Goal: Task Accomplishment & Management: Manage account settings

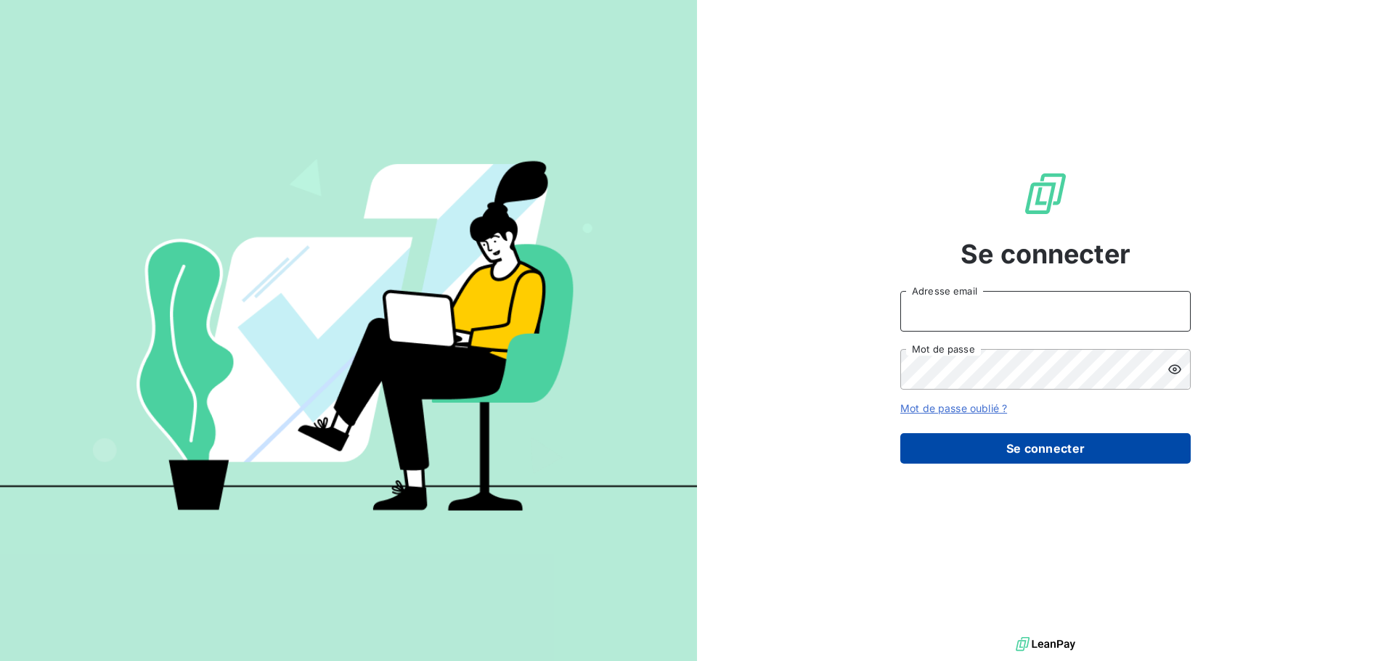
type input "[EMAIL_ADDRESS][DOMAIN_NAME]"
click at [1066, 443] on button "Se connecter" at bounding box center [1045, 448] width 290 height 30
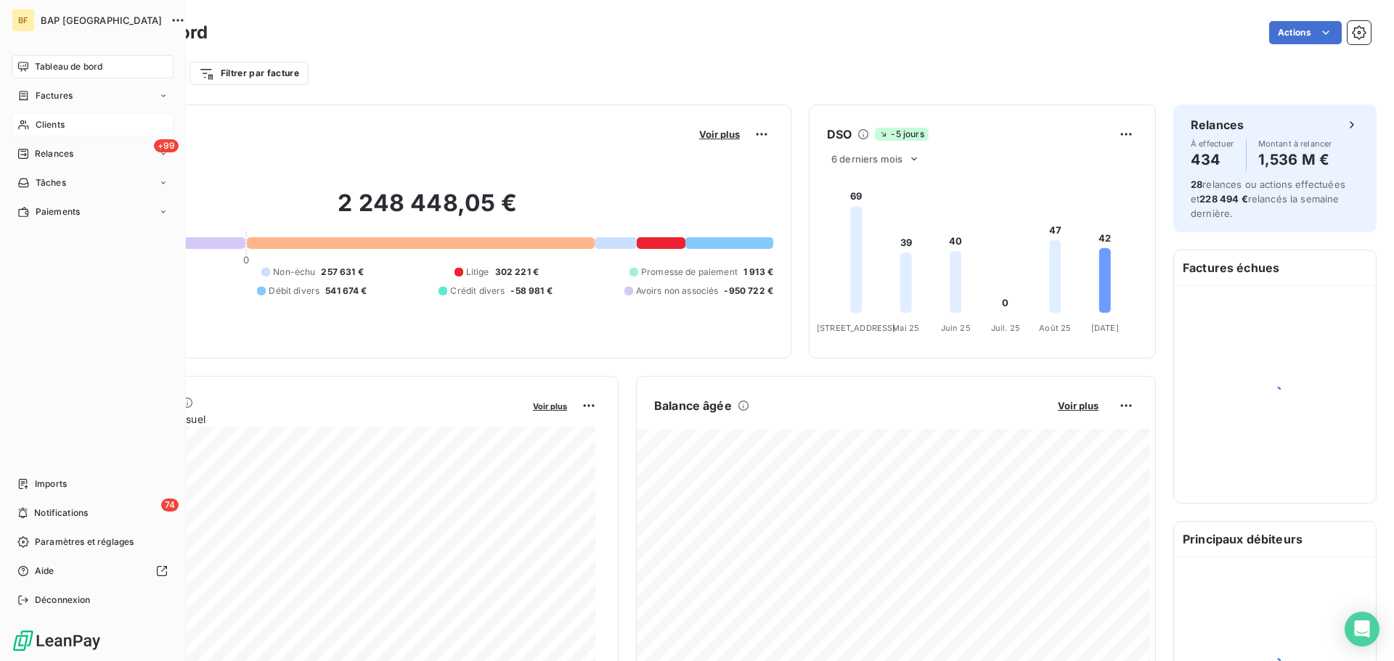
click at [46, 129] on span "Clients" at bounding box center [50, 124] width 29 height 13
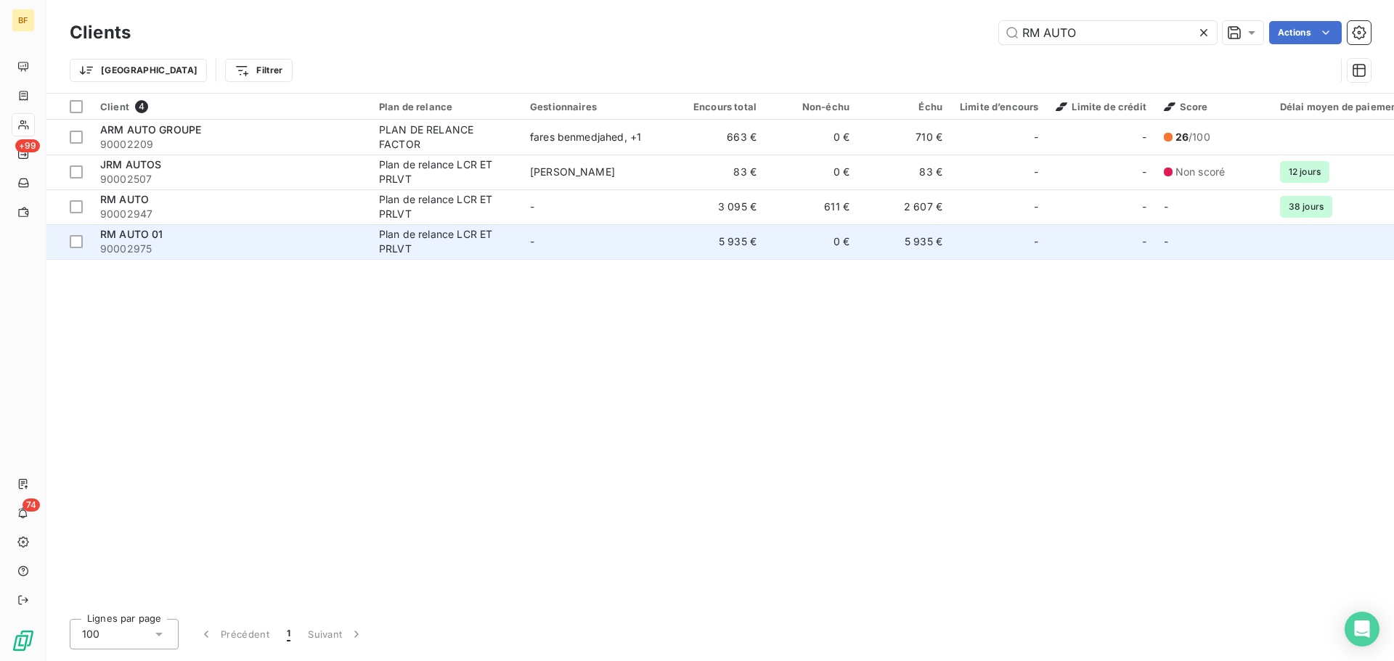
type input "RM AUTO"
click at [176, 243] on span "90002975" at bounding box center [230, 249] width 261 height 15
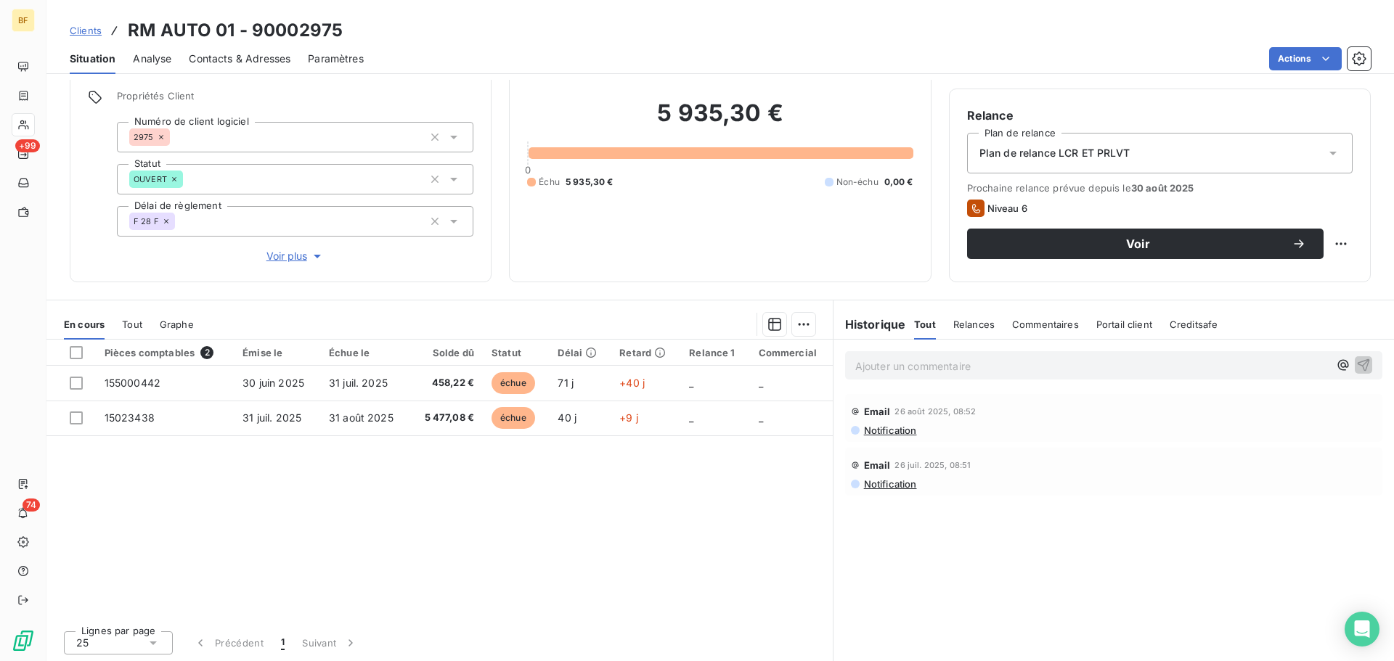
scroll to position [103, 0]
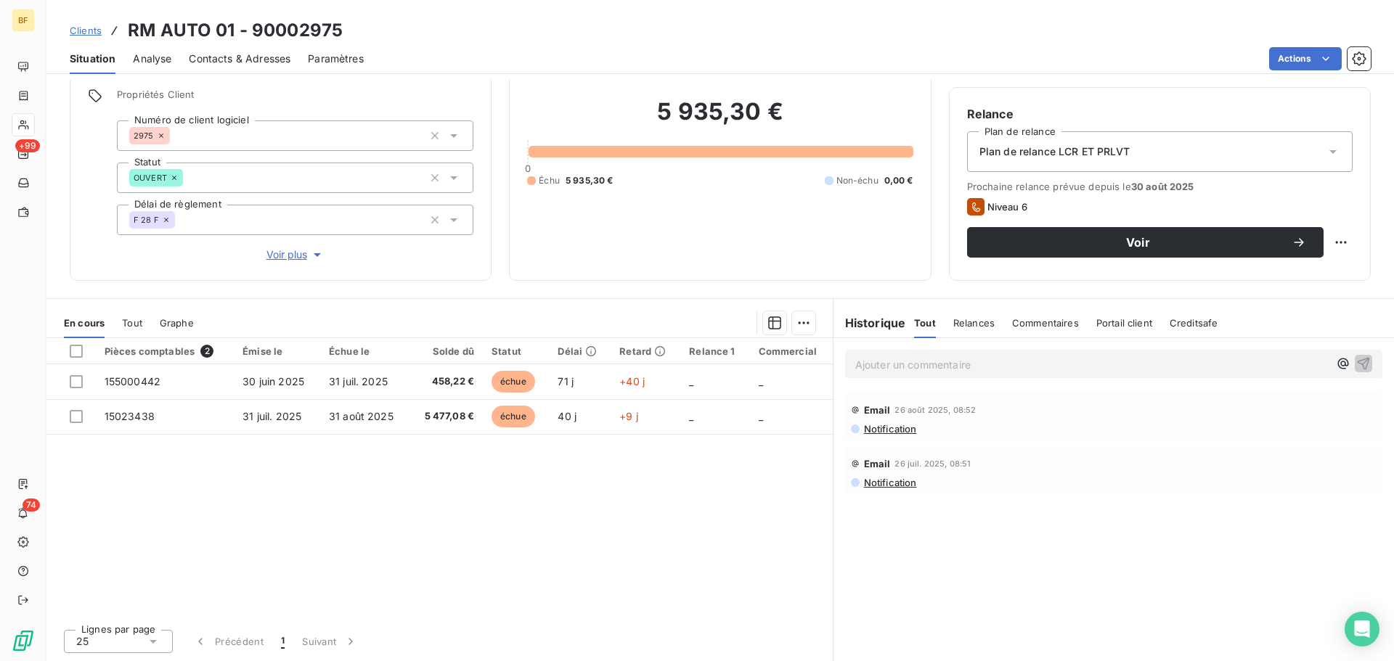
click at [892, 431] on span "Notification" at bounding box center [890, 429] width 54 height 12
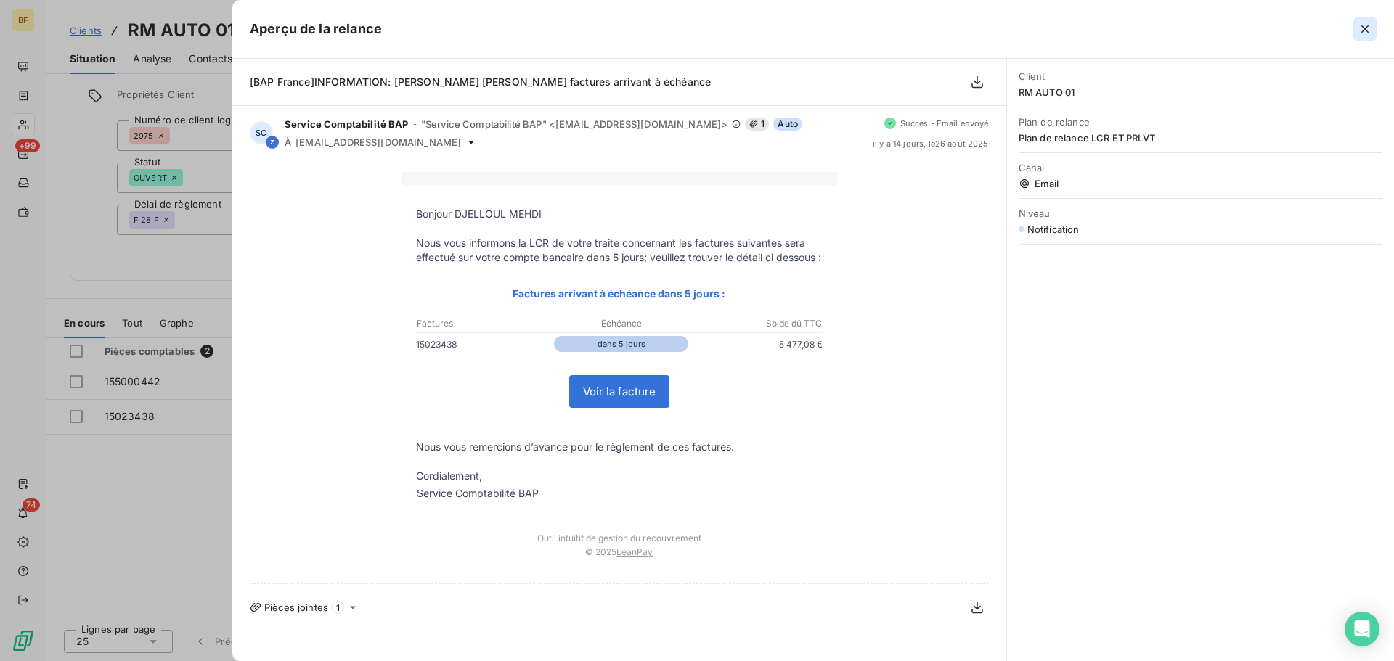
click at [1365, 28] on icon "button" at bounding box center [1364, 28] width 7 height 7
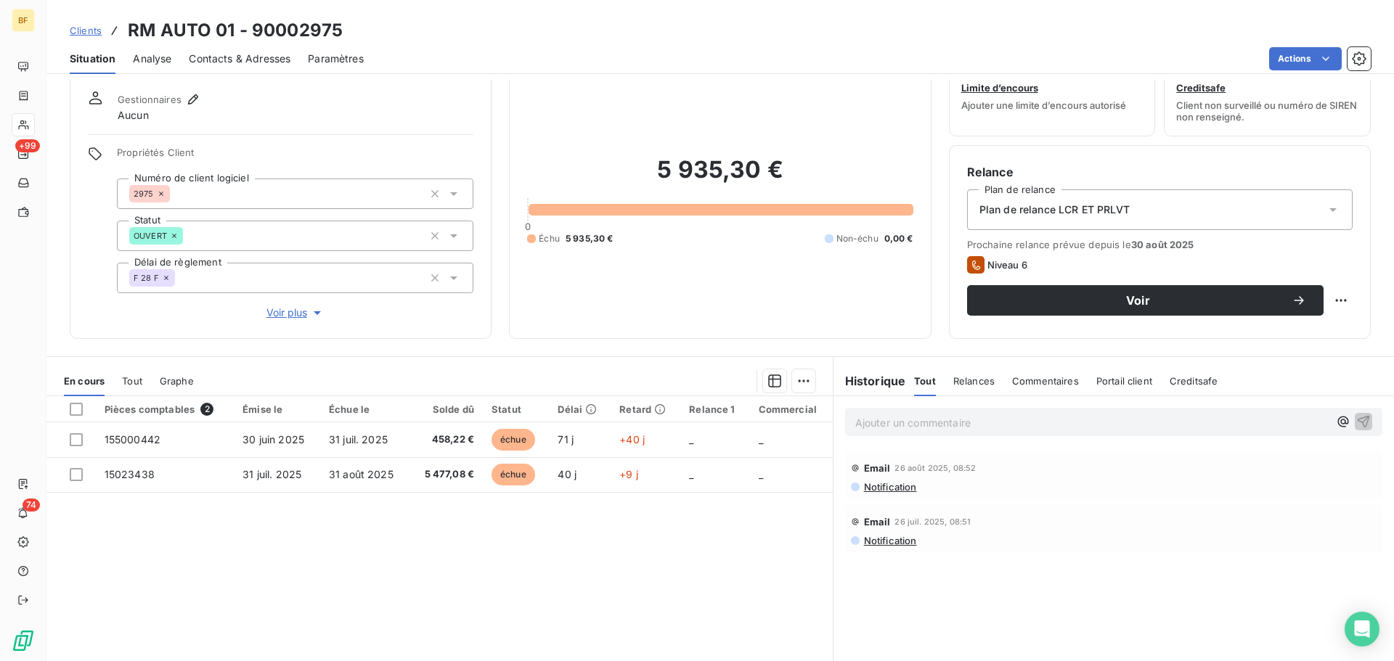
scroll to position [0, 0]
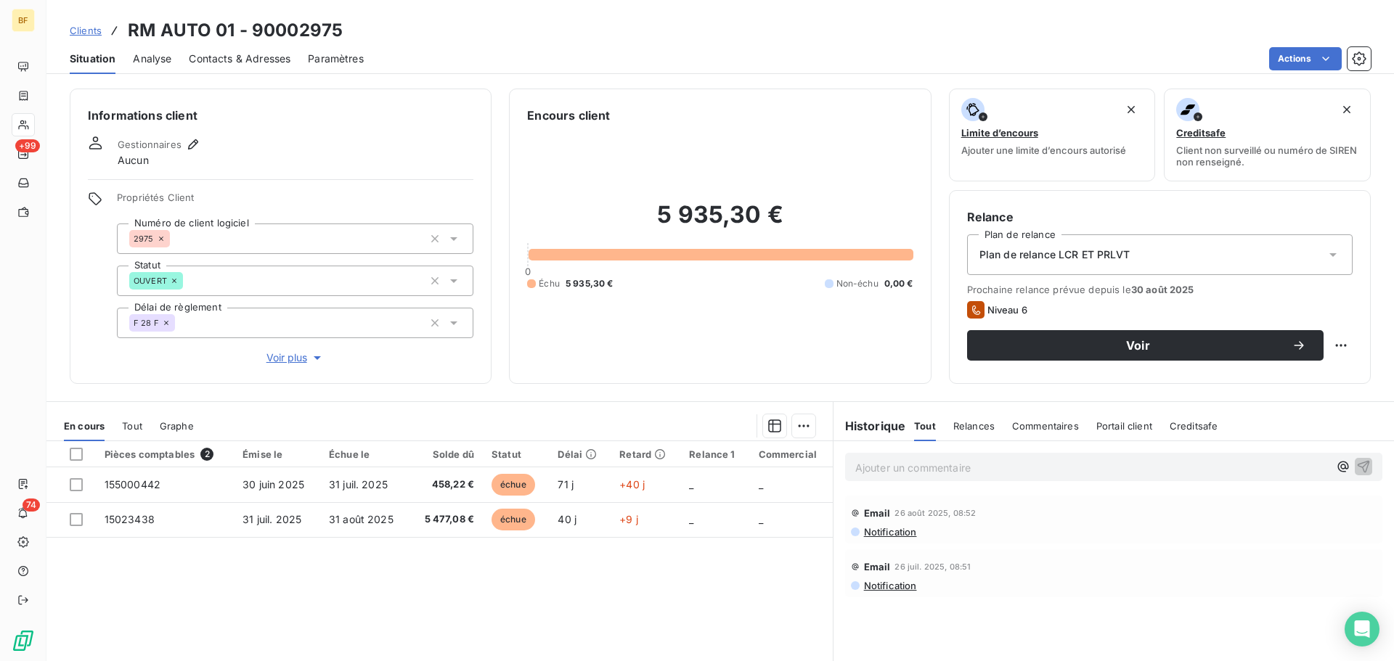
click at [450, 325] on icon at bounding box center [453, 324] width 7 height 4
click at [550, 159] on div "5 935,30 € 0 Échu 5 935,30 € Non-échu 0,00 €" at bounding box center [720, 245] width 386 height 242
